Goal: Find specific page/section: Find specific page/section

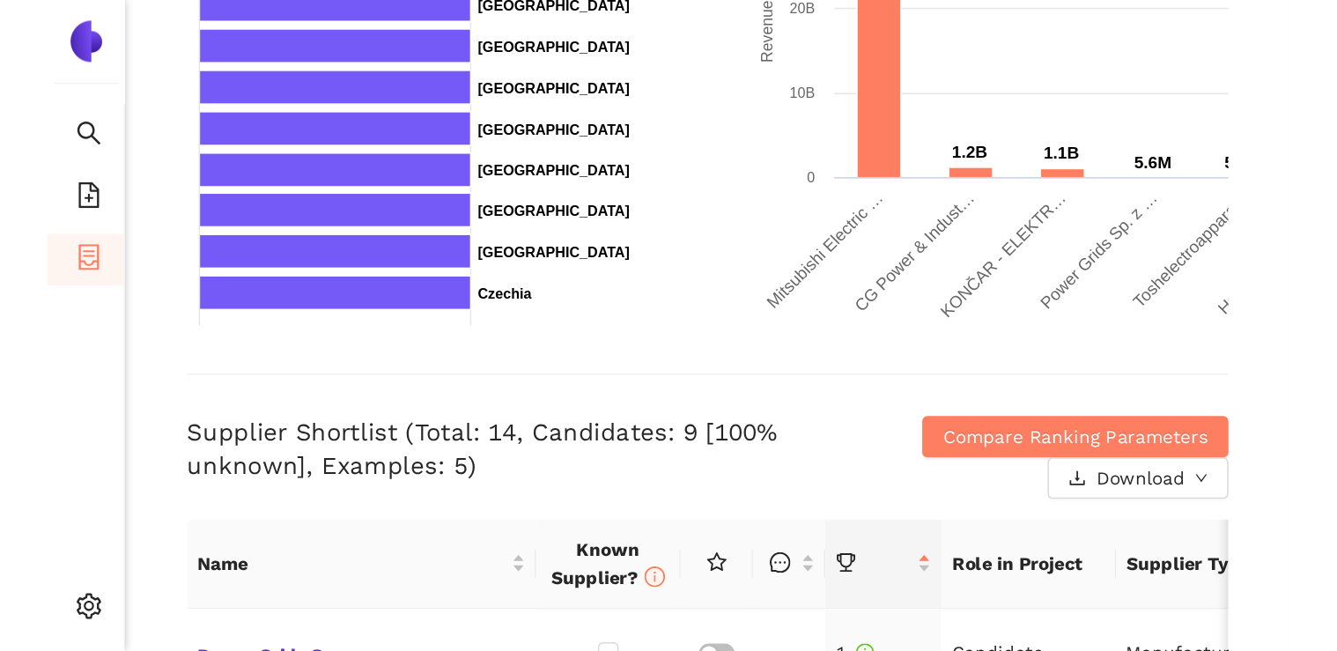
scroll to position [493, 0]
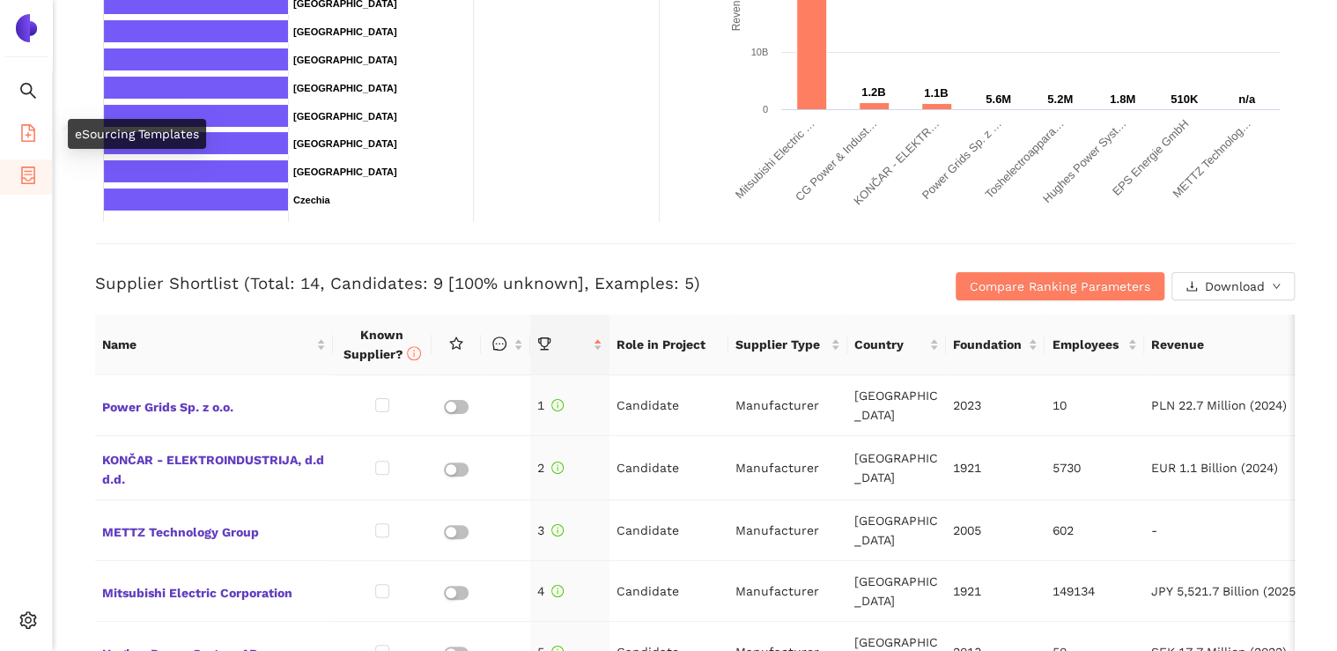
click at [25, 136] on icon "file-add" at bounding box center [28, 133] width 18 height 18
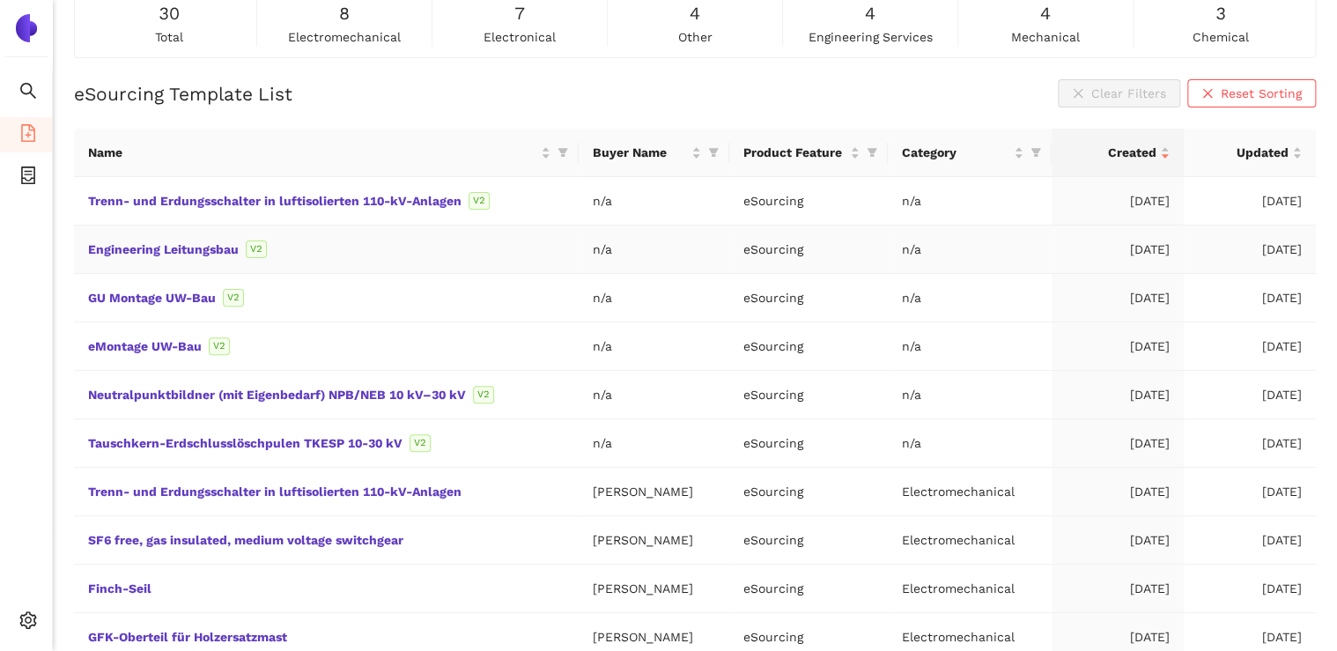
scroll to position [141, 0]
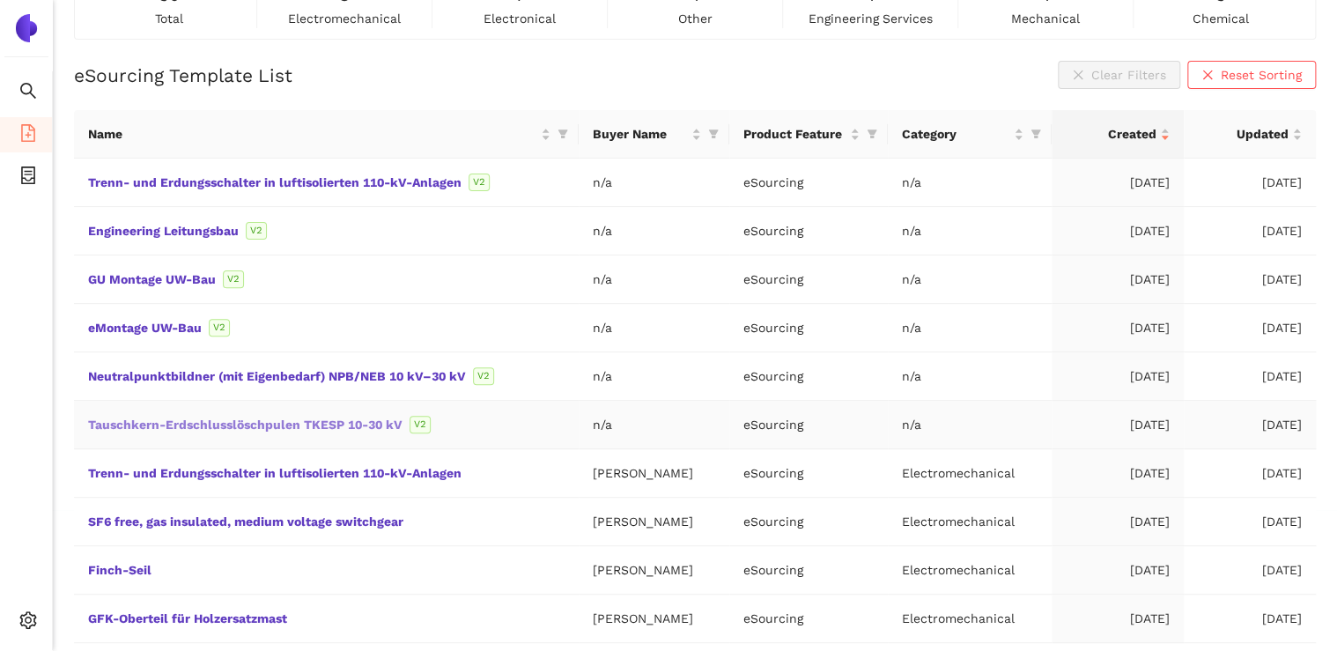
click at [0, 0] on link "Tauschkern-Erdschlusslöschpulen TKESP 10-30 kV" at bounding box center [0, 0] width 0 height 0
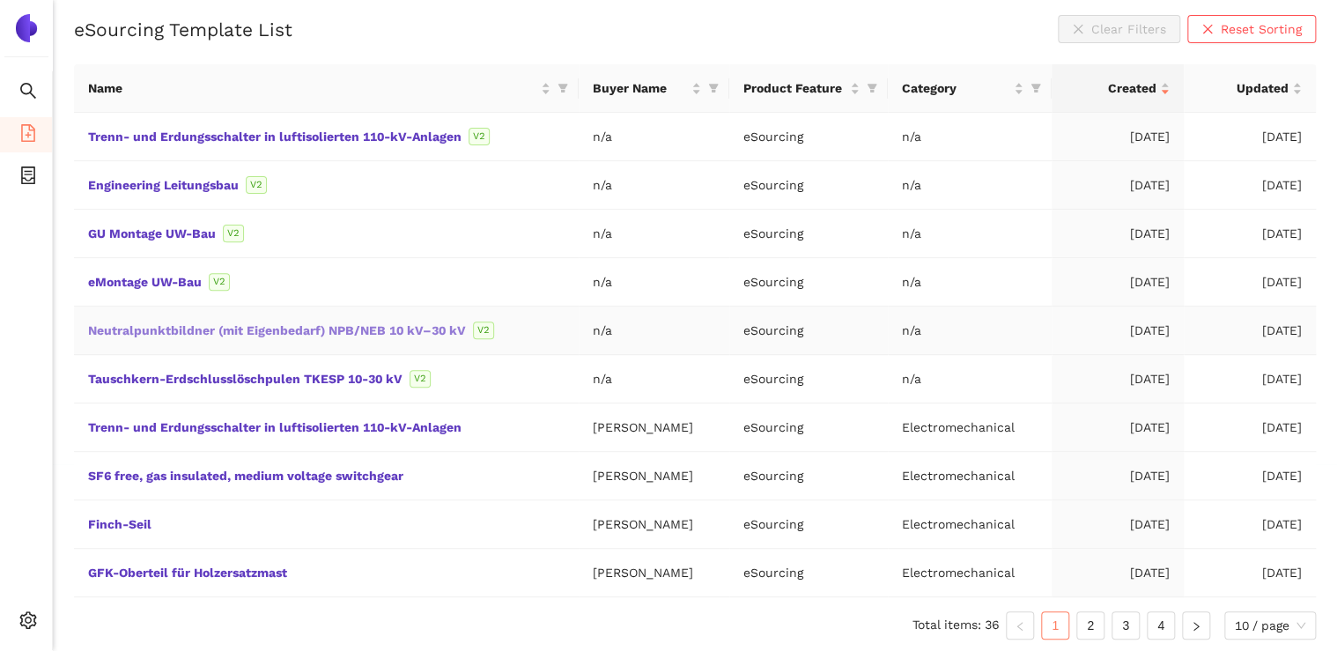
click at [0, 0] on link "Neutralpunktbildner (mit Eigenbedarf) NPB/NEB 10 kV–30 kV" at bounding box center [0, 0] width 0 height 0
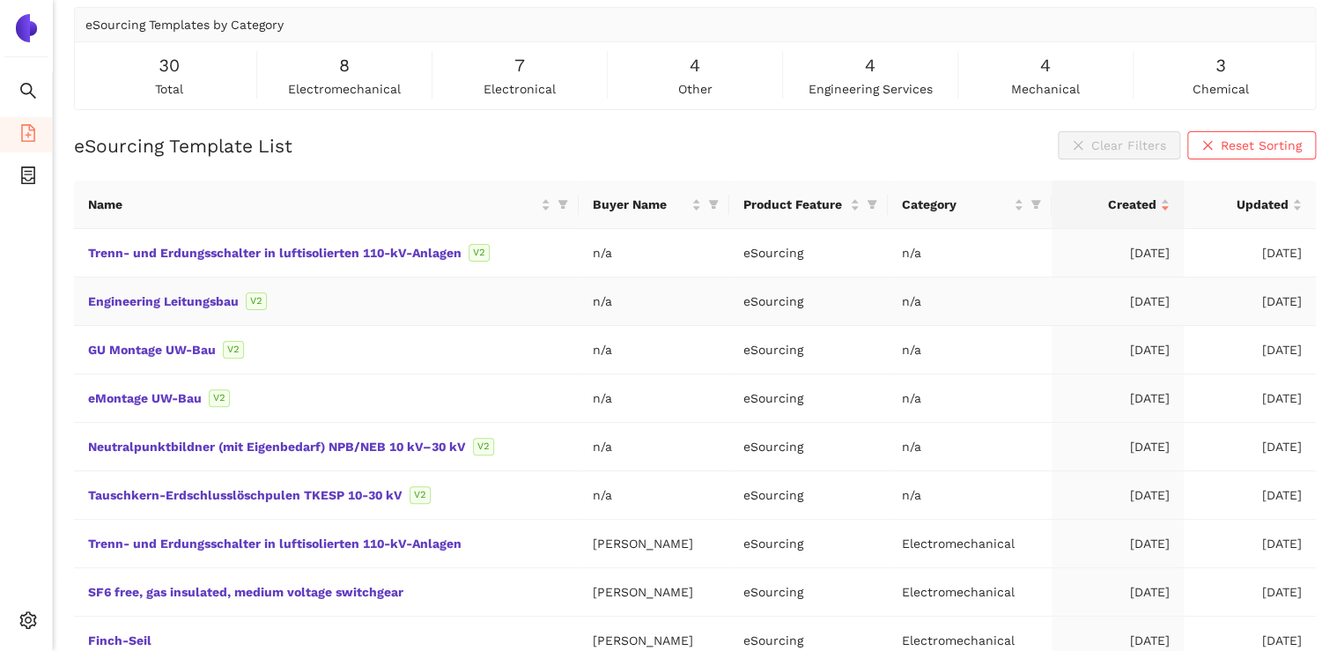
scroll to position [141, 0]
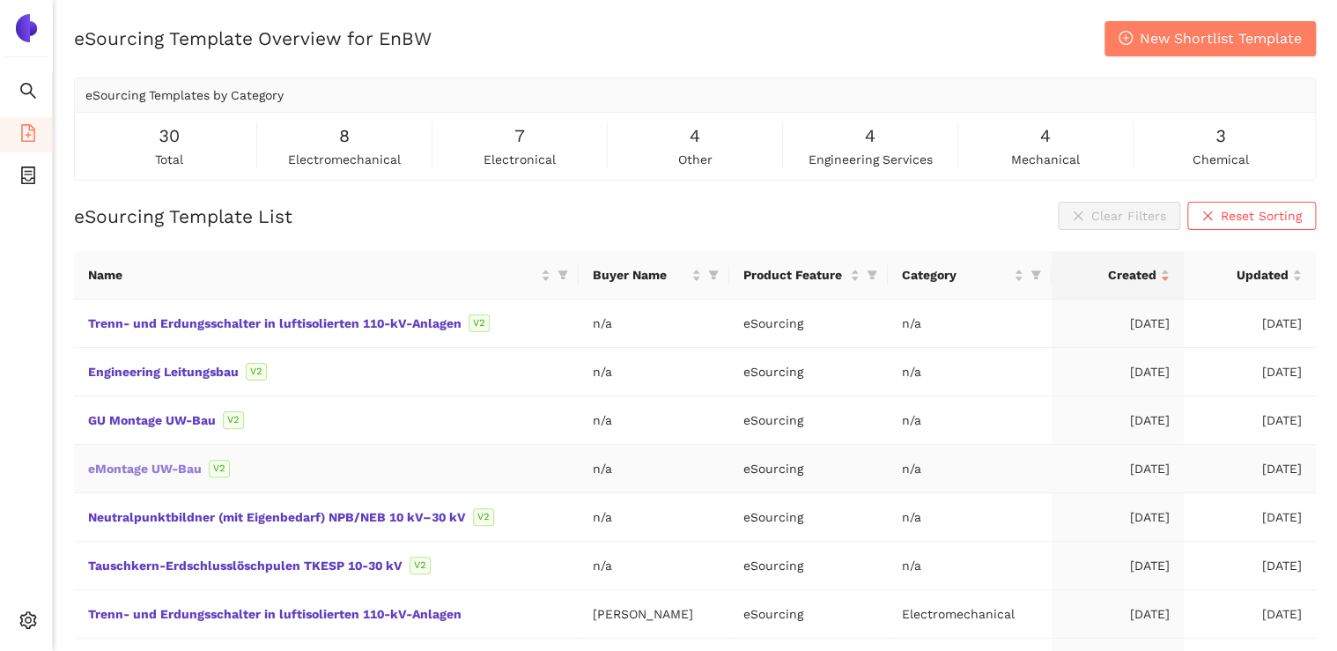
click at [0, 0] on link "eMontage UW-Bau" at bounding box center [0, 0] width 0 height 0
